Goal: Information Seeking & Learning: Learn about a topic

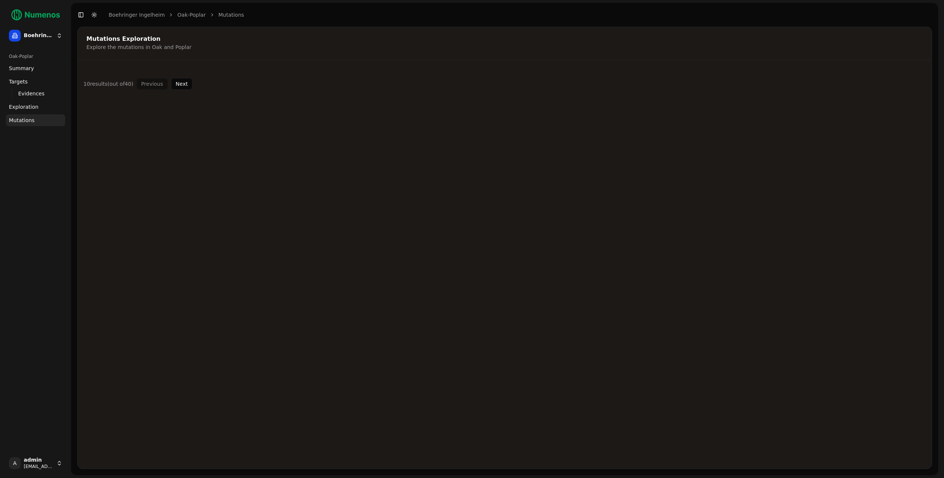
click at [29, 95] on span "Evidences" at bounding box center [31, 93] width 26 height 7
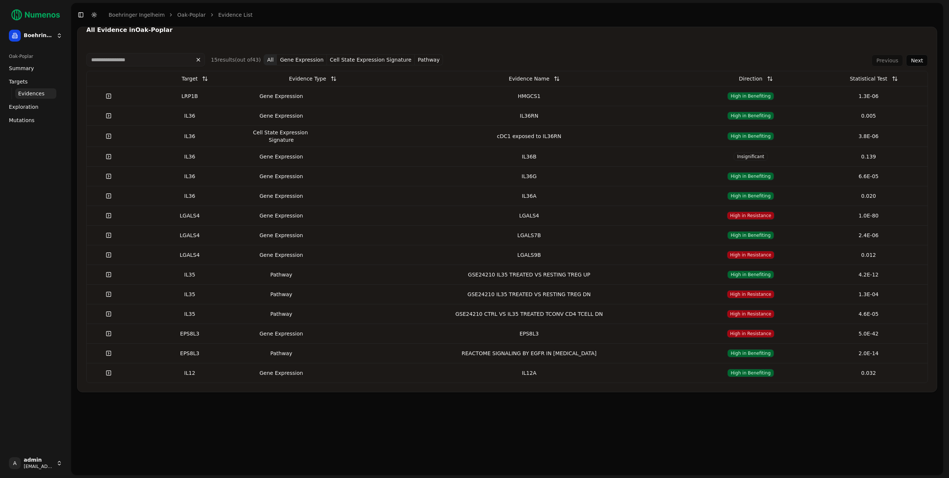
click at [38, 109] on link "Exploration" at bounding box center [35, 107] width 59 height 12
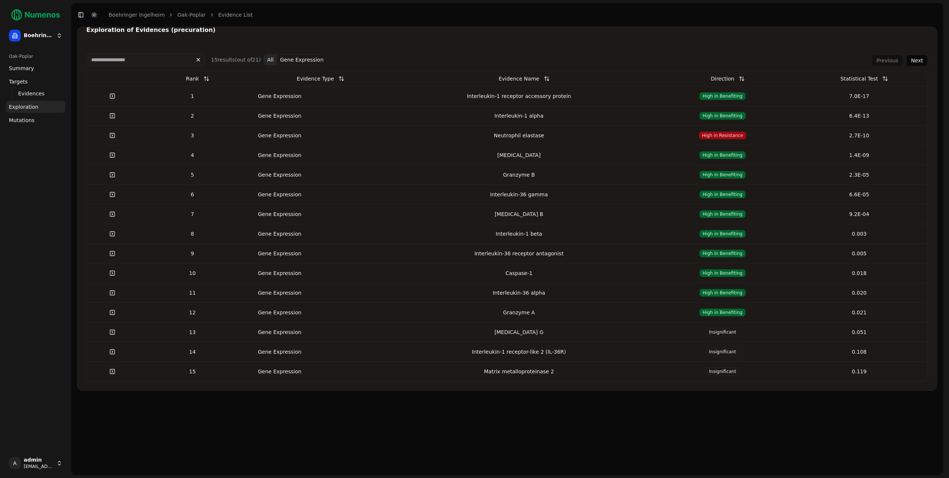
click at [921, 62] on button "Next" at bounding box center [917, 61] width 22 height 12
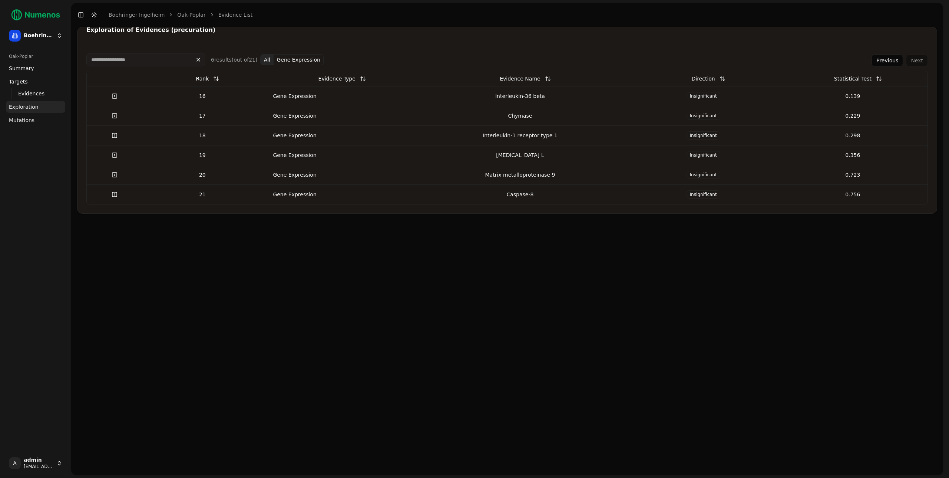
click at [897, 63] on button "Previous" at bounding box center [888, 61] width 32 height 12
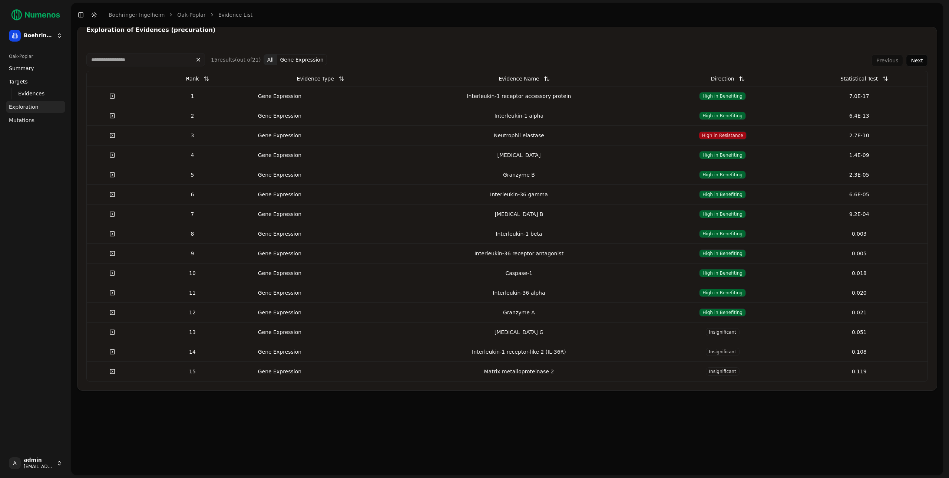
click at [31, 77] on link "Targets" at bounding box center [35, 82] width 59 height 12
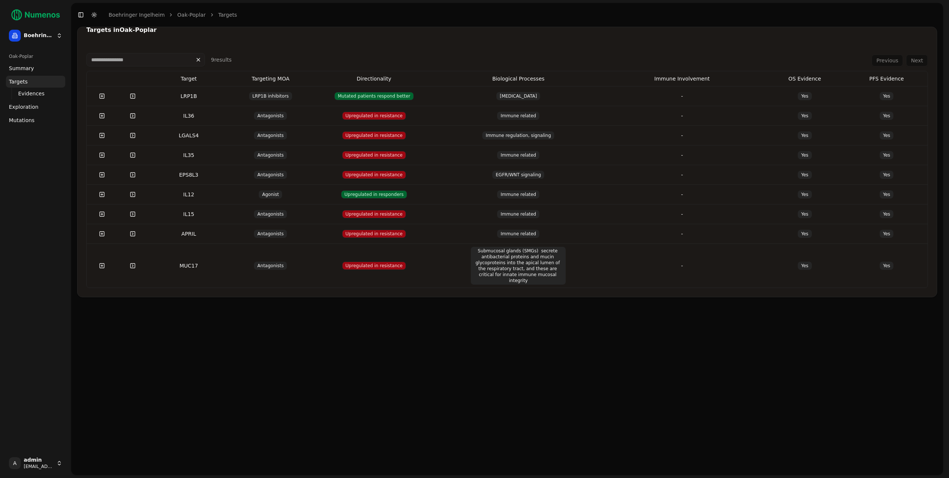
click at [102, 96] on button at bounding box center [102, 95] width 15 height 13
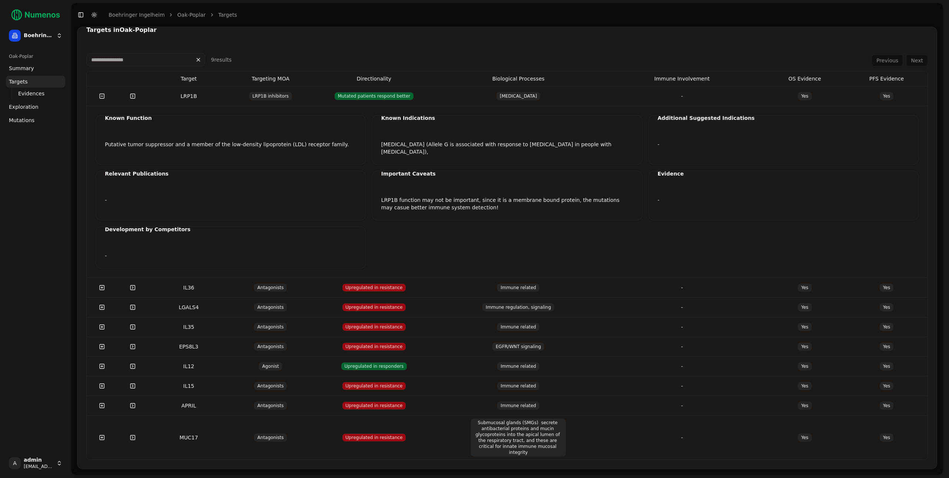
click at [102, 96] on button at bounding box center [102, 95] width 15 height 13
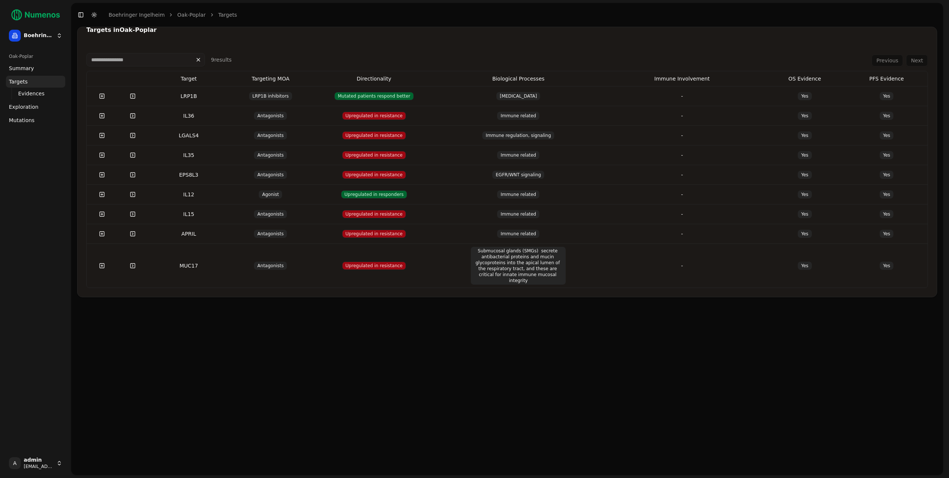
click at [47, 91] on link "Evidences" at bounding box center [35, 93] width 41 height 10
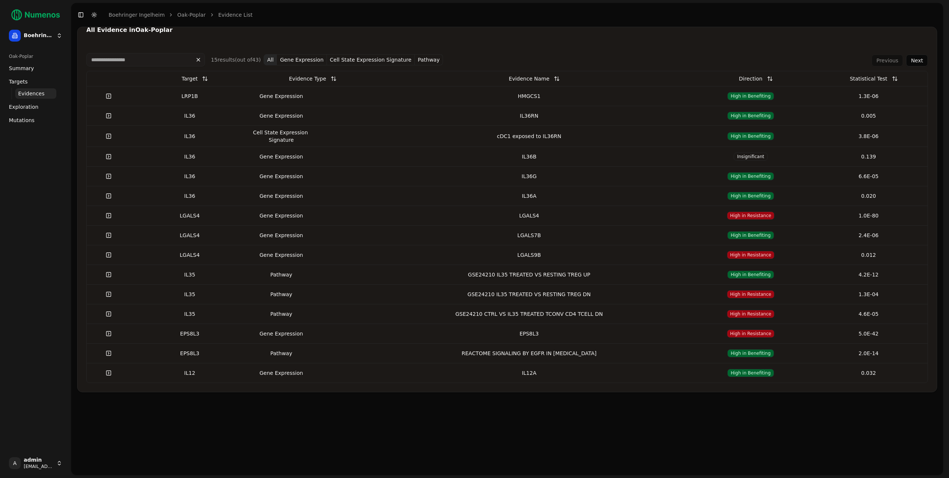
click at [894, 80] on button at bounding box center [895, 78] width 15 height 13
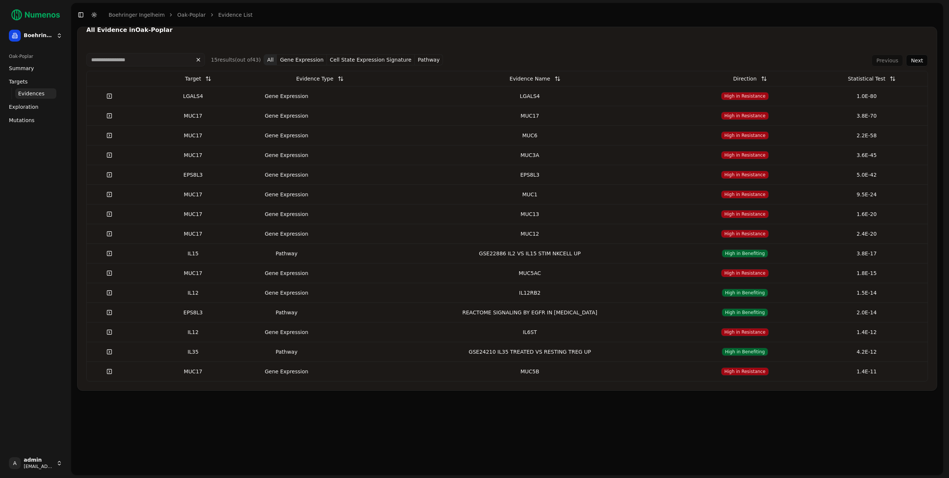
click at [893, 80] on button at bounding box center [893, 78] width 15 height 13
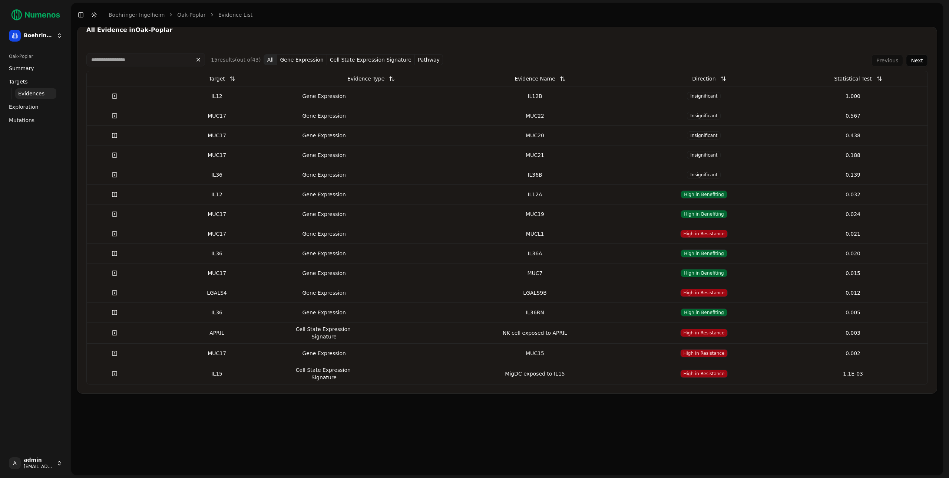
click at [497, 40] on div "All Evidence in Oak-Poplar 15 result s (out of 43 ) All Gene Expression Cell St…" at bounding box center [507, 210] width 860 height 367
click at [438, 42] on div "All Evidence in Oak-Poplar 15 result s (out of 43 ) All Gene Expression Cell St…" at bounding box center [507, 210] width 860 height 367
click at [243, 47] on div "15 result s (out of 43 ) All Gene Expression Cell State Expression Signature Pa…" at bounding box center [508, 218] width 860 height 349
click at [350, 33] on div "All Evidence in Oak-Poplar" at bounding box center [508, 31] width 860 height 8
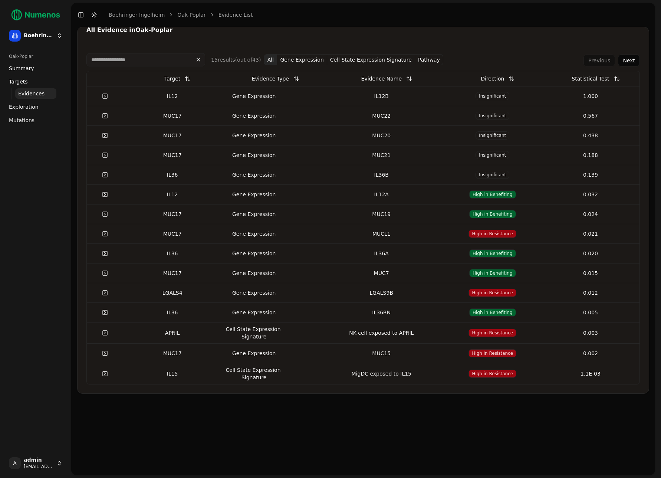
click at [205, 35] on div "All Evidence in Oak-Poplar" at bounding box center [363, 31] width 571 height 8
click at [35, 92] on span "Evidences" at bounding box center [31, 93] width 26 height 7
click at [48, 95] on link "Evidences" at bounding box center [35, 93] width 41 height 10
click at [48, 106] on link "Exploration" at bounding box center [35, 107] width 59 height 12
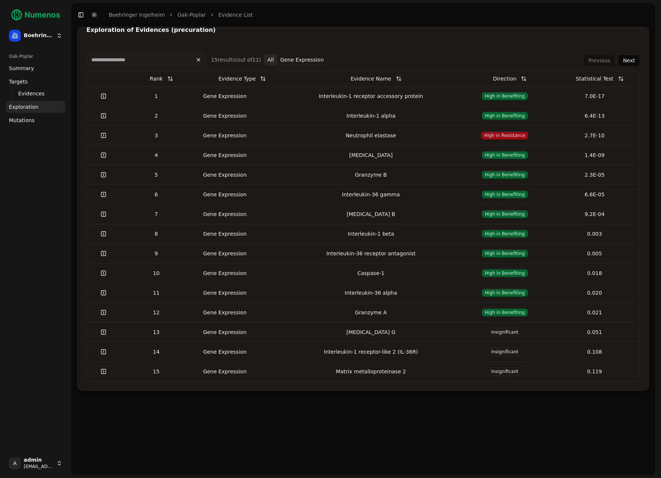
click at [47, 96] on link "Evidences" at bounding box center [35, 93] width 41 height 10
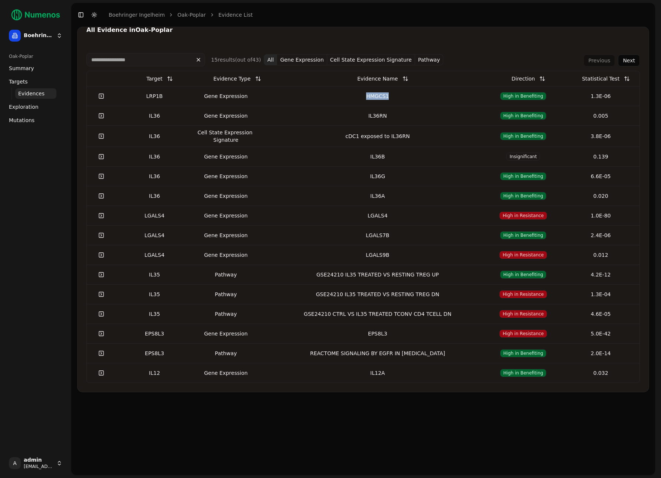
drag, startPoint x: 396, startPoint y: 96, endPoint x: 359, endPoint y: 96, distance: 37.1
click at [359, 96] on div "HMGCS1" at bounding box center [378, 95] width 208 height 7
copy div "HMGCS1"
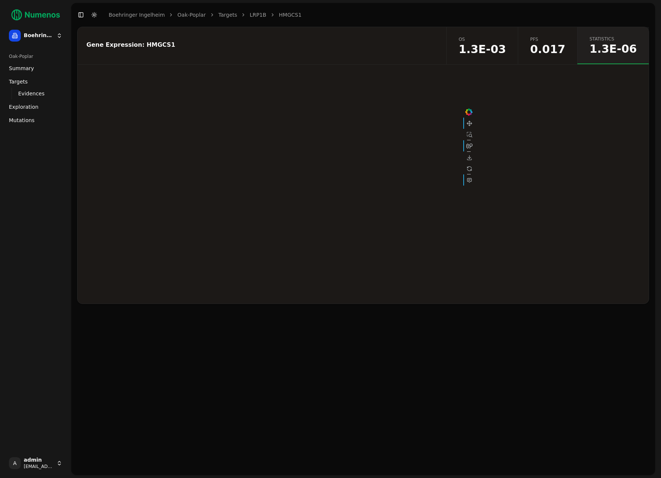
click at [310, 45] on div "Gene Expression: HMGCS1" at bounding box center [260, 45] width 349 height 6
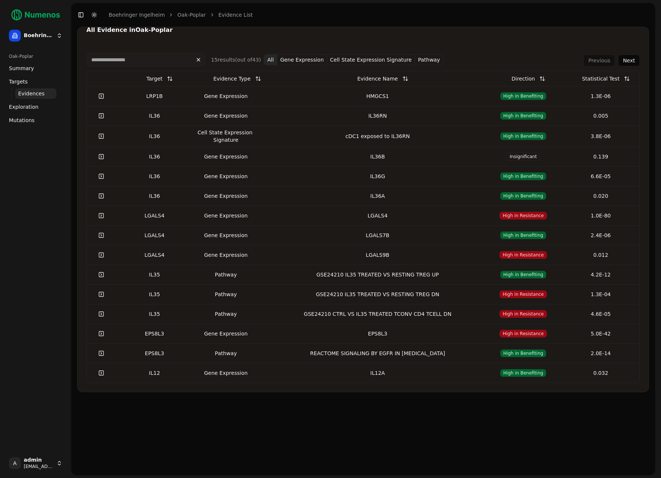
click at [632, 59] on button "Next" at bounding box center [629, 61] width 22 height 12
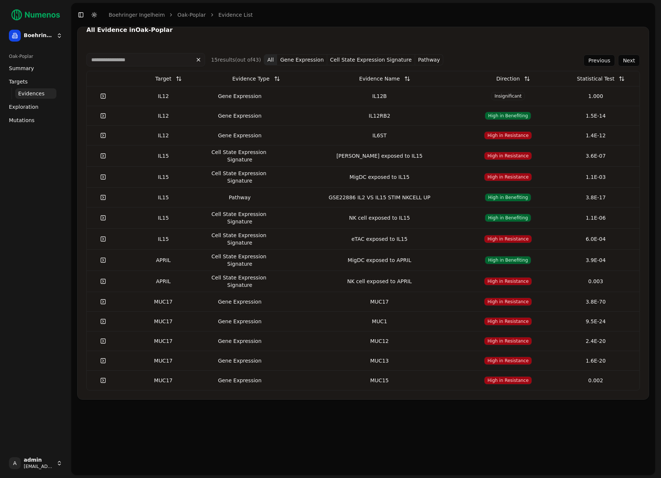
click at [630, 58] on button "Next" at bounding box center [629, 61] width 22 height 12
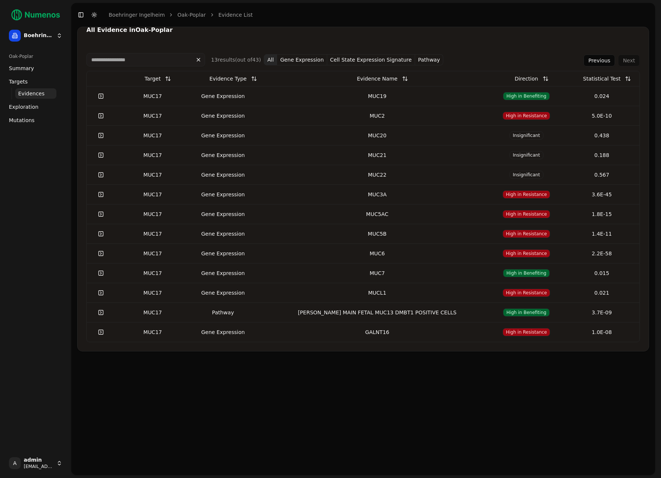
click at [630, 58] on div "Previous Next" at bounding box center [611, 61] width 56 height 12
click at [114, 56] on input at bounding box center [145, 59] width 119 height 13
paste input "******"
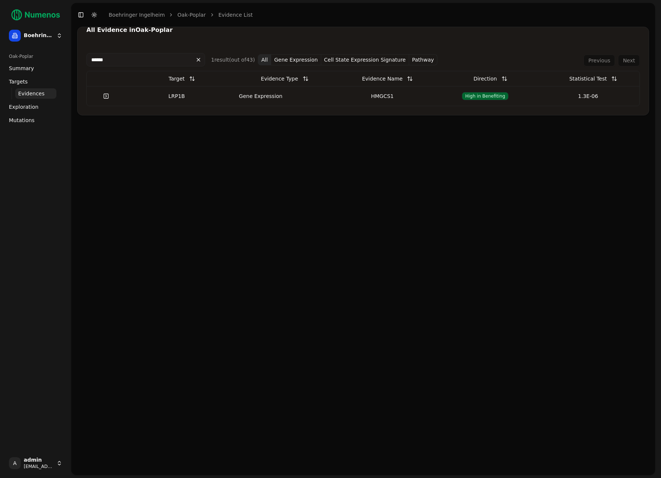
type input "******"
click at [419, 12] on header "Toggle Sidebar Toggle Dark Mode Boehringer Ingelheim Oak-Poplar Evidence list" at bounding box center [363, 15] width 584 height 24
